Goal: Task Accomplishment & Management: Manage account settings

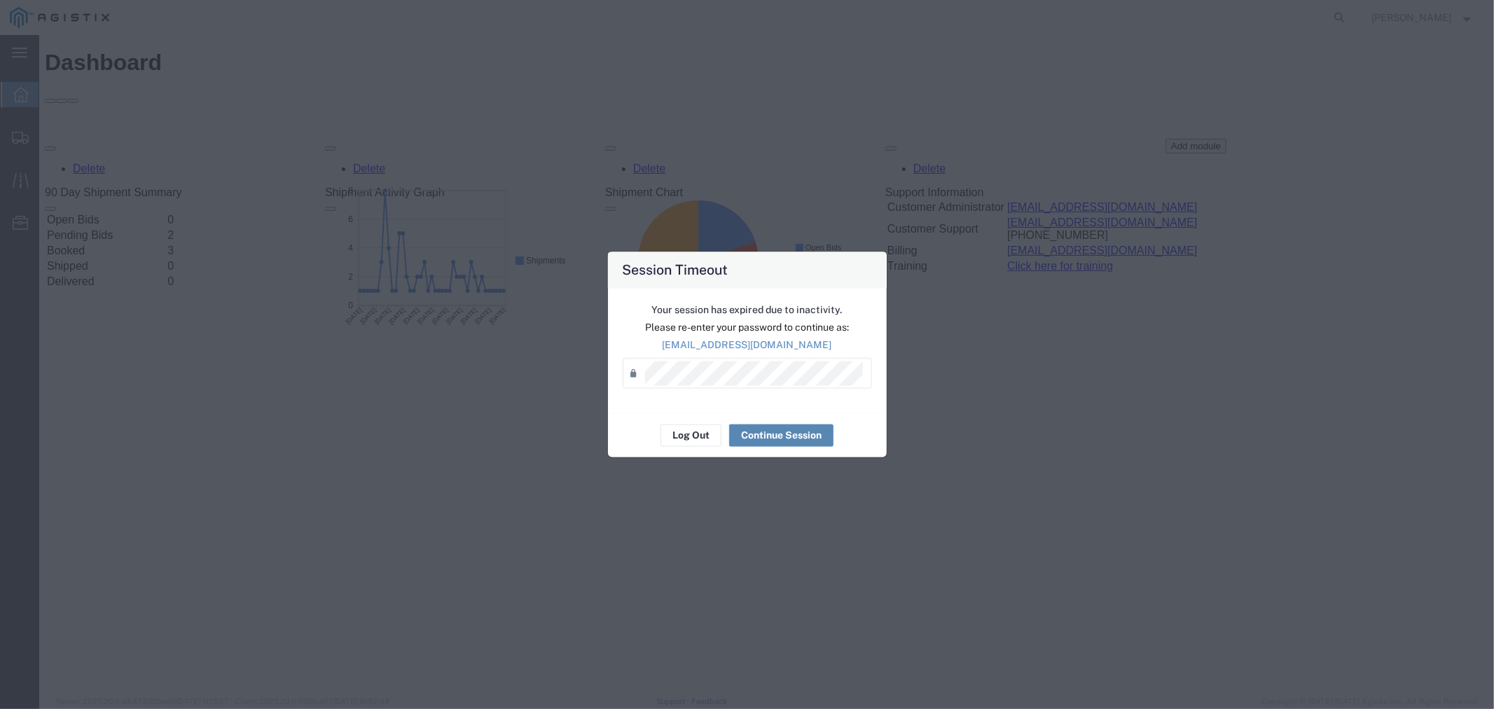
click at [796, 439] on button "Continue Session" at bounding box center [781, 436] width 104 height 22
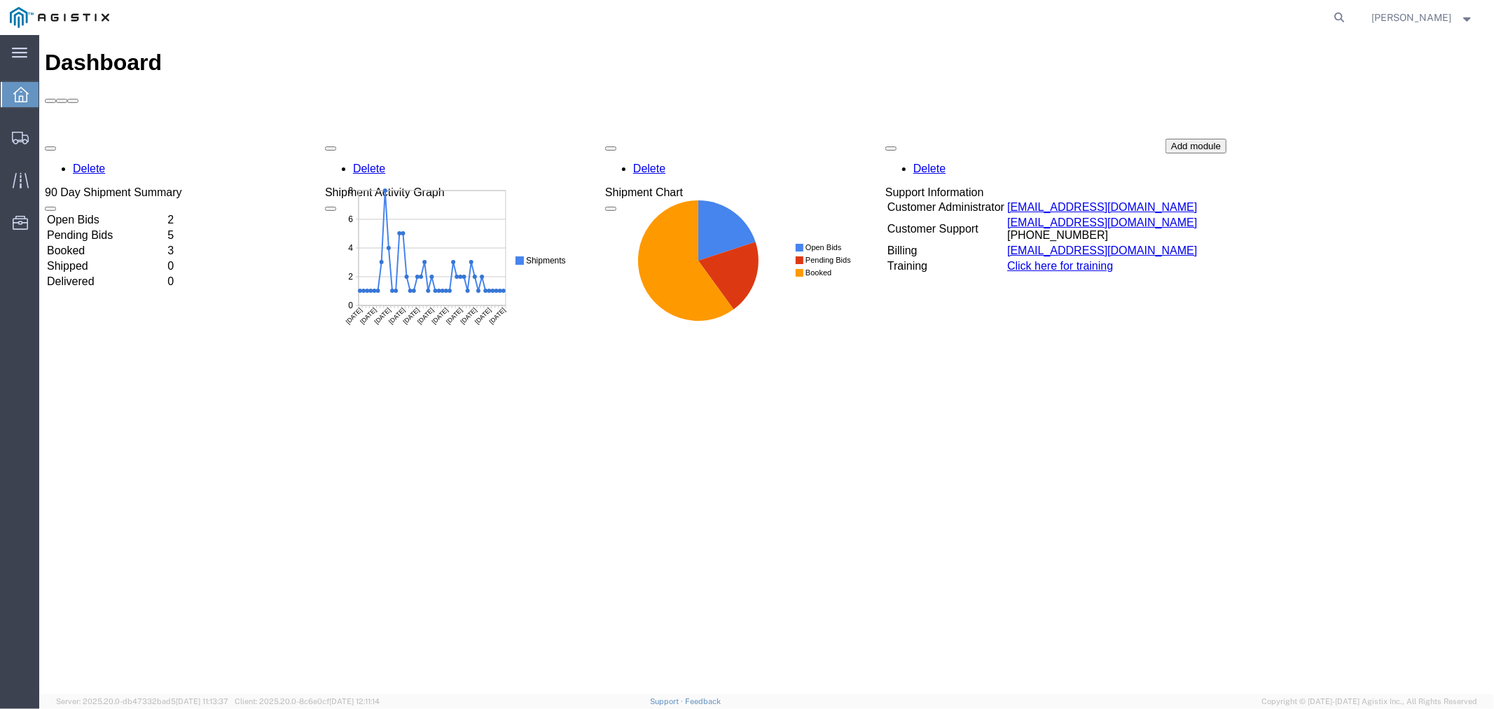
click at [129, 212] on td "Open Bids" at bounding box center [105, 219] width 119 height 14
